Goal: Transaction & Acquisition: Subscribe to service/newsletter

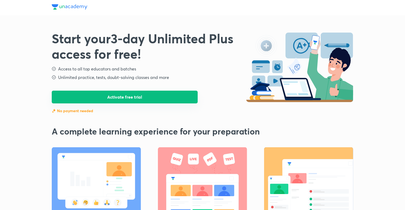
click at [173, 93] on button "Activate free trial" at bounding box center [125, 96] width 146 height 13
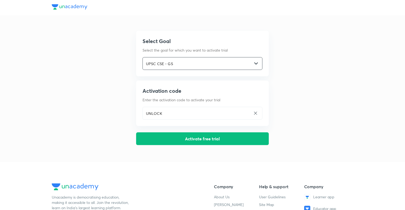
click at [212, 59] on input "UPSC CSE - GS" at bounding box center [197, 63] width 109 height 11
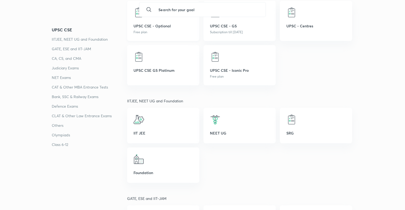
scroll to position [122, 0]
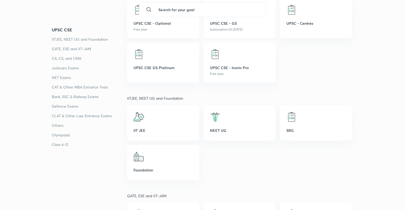
click at [231, 24] on p "UPSC CSE - GS" at bounding box center [239, 23] width 59 height 6
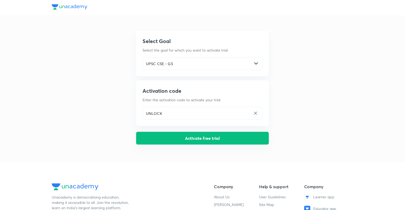
click at [189, 138] on button "Activate free trial" at bounding box center [202, 138] width 133 height 13
